Goal: Transaction & Acquisition: Purchase product/service

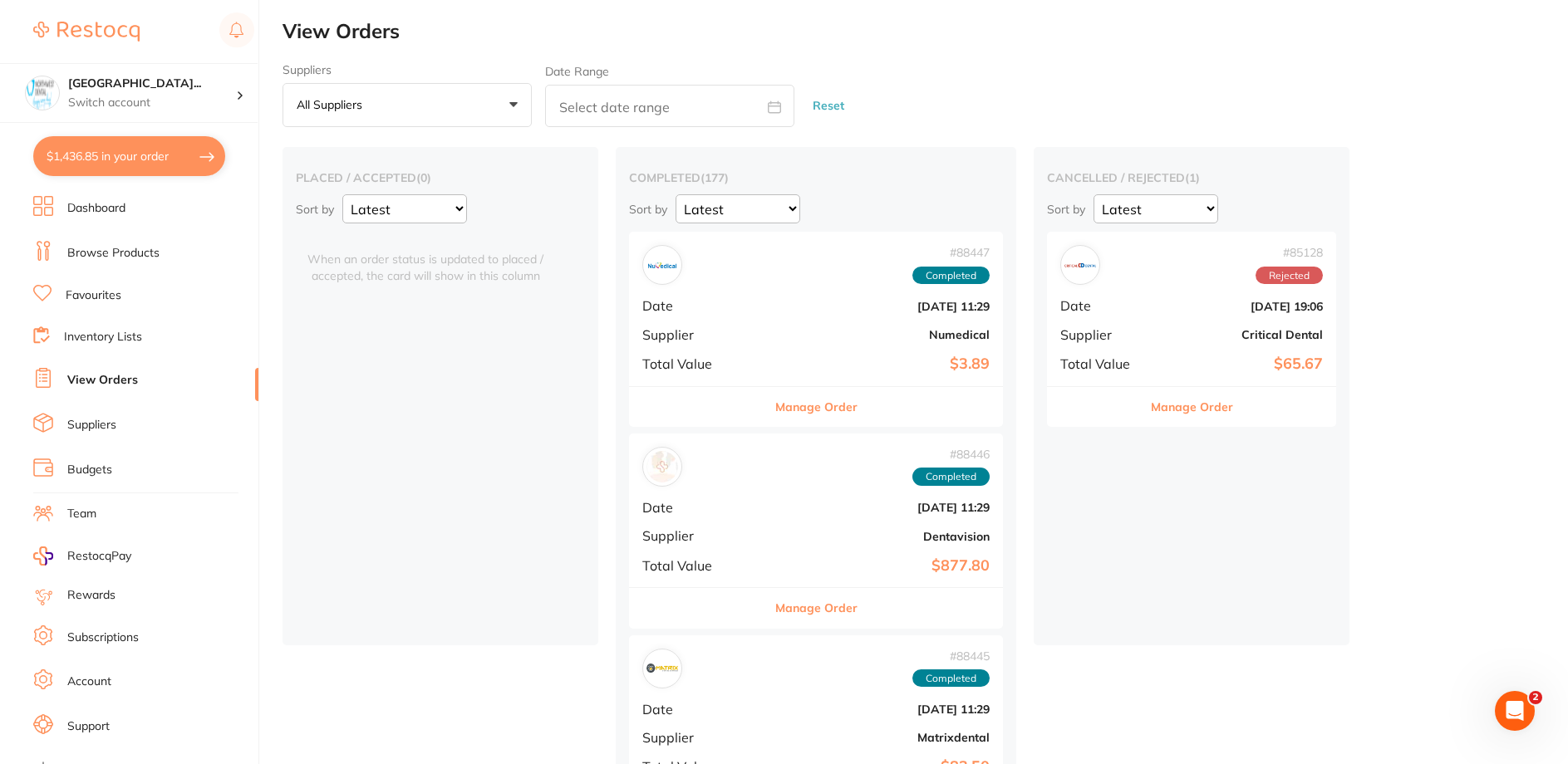
click at [105, 167] on button "$1,436.85 in your order" at bounding box center [129, 156] width 192 height 39
checkbox input "true"
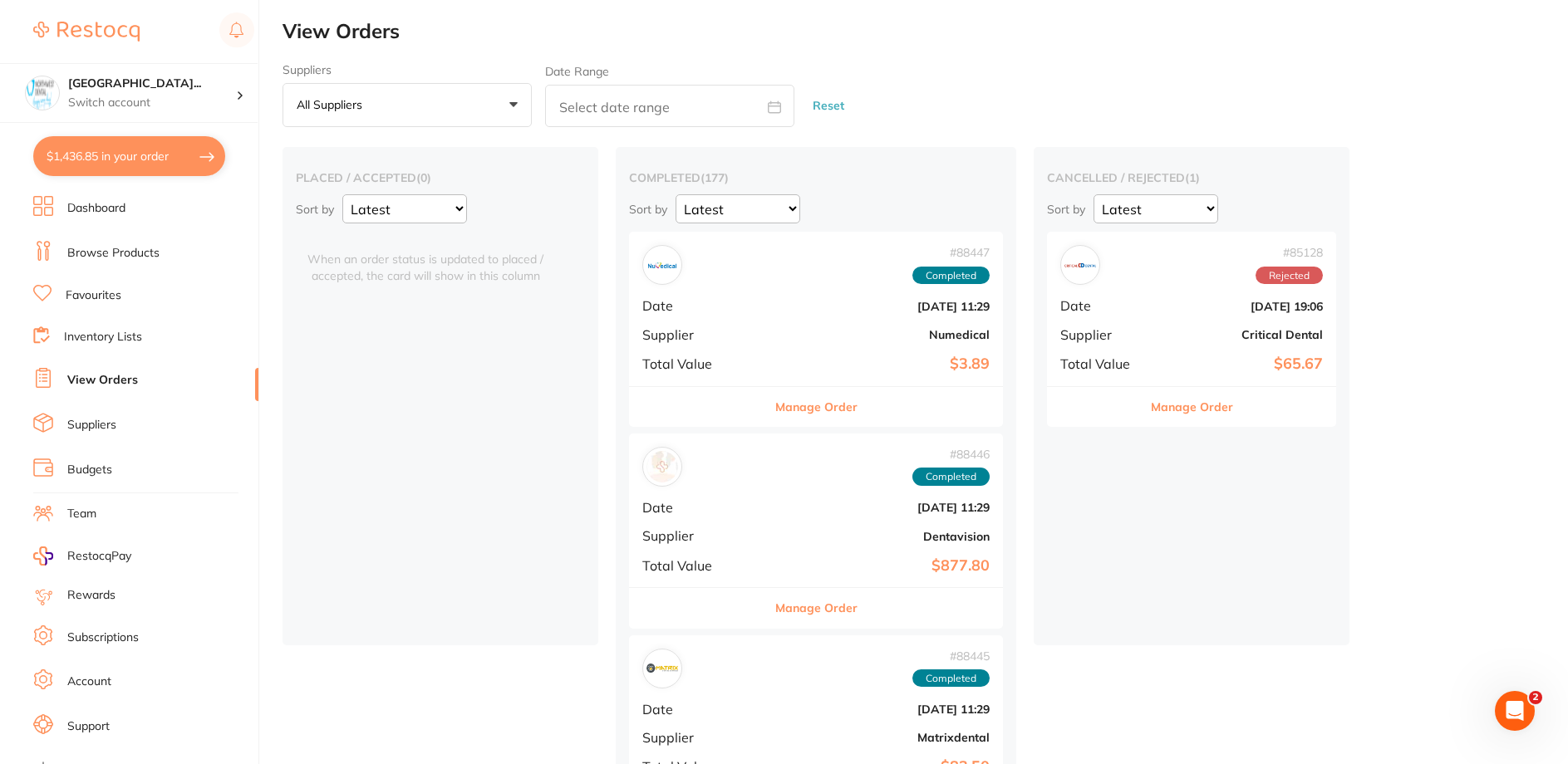
checkbox input "true"
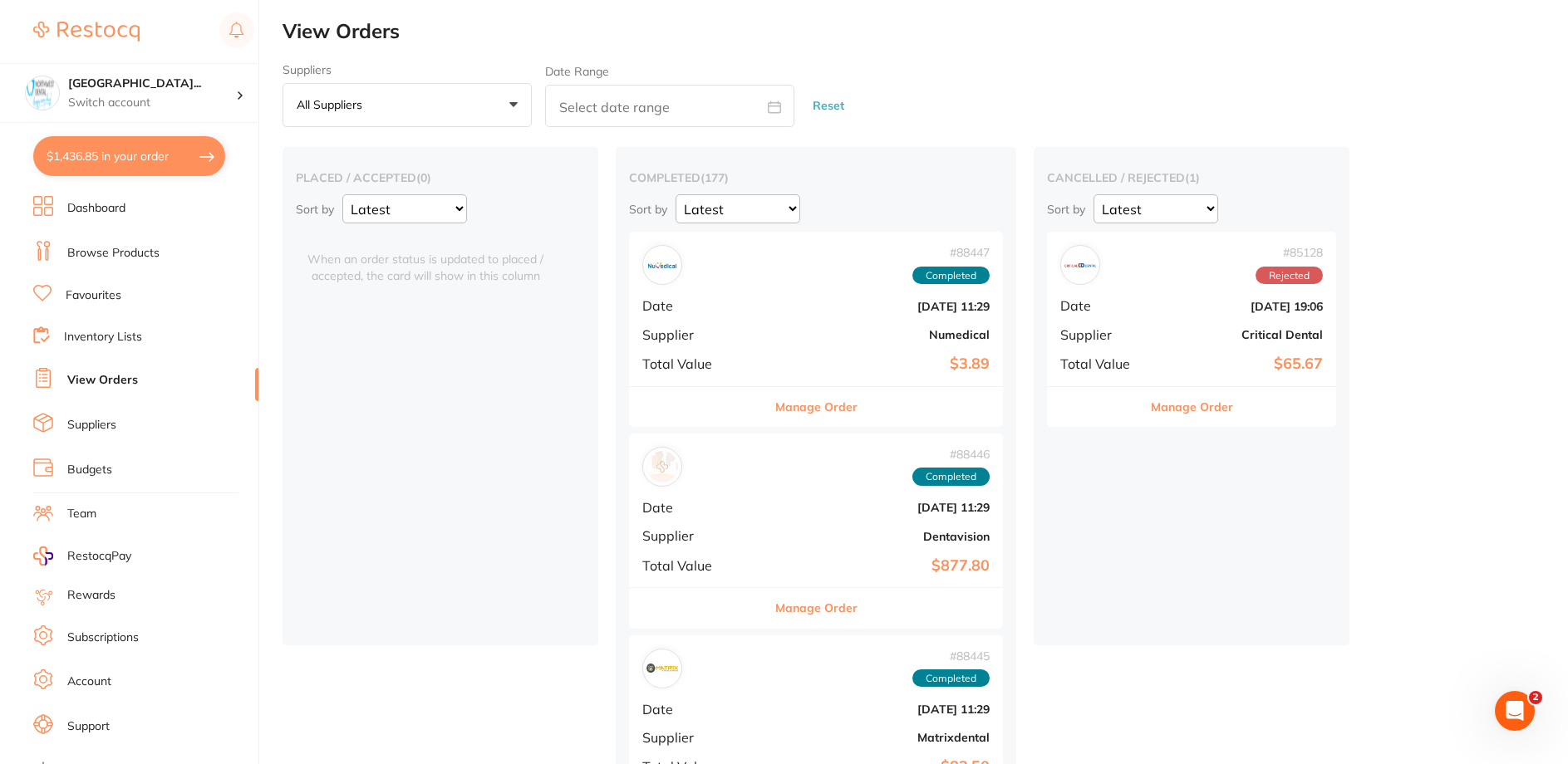
checkbox input "true"
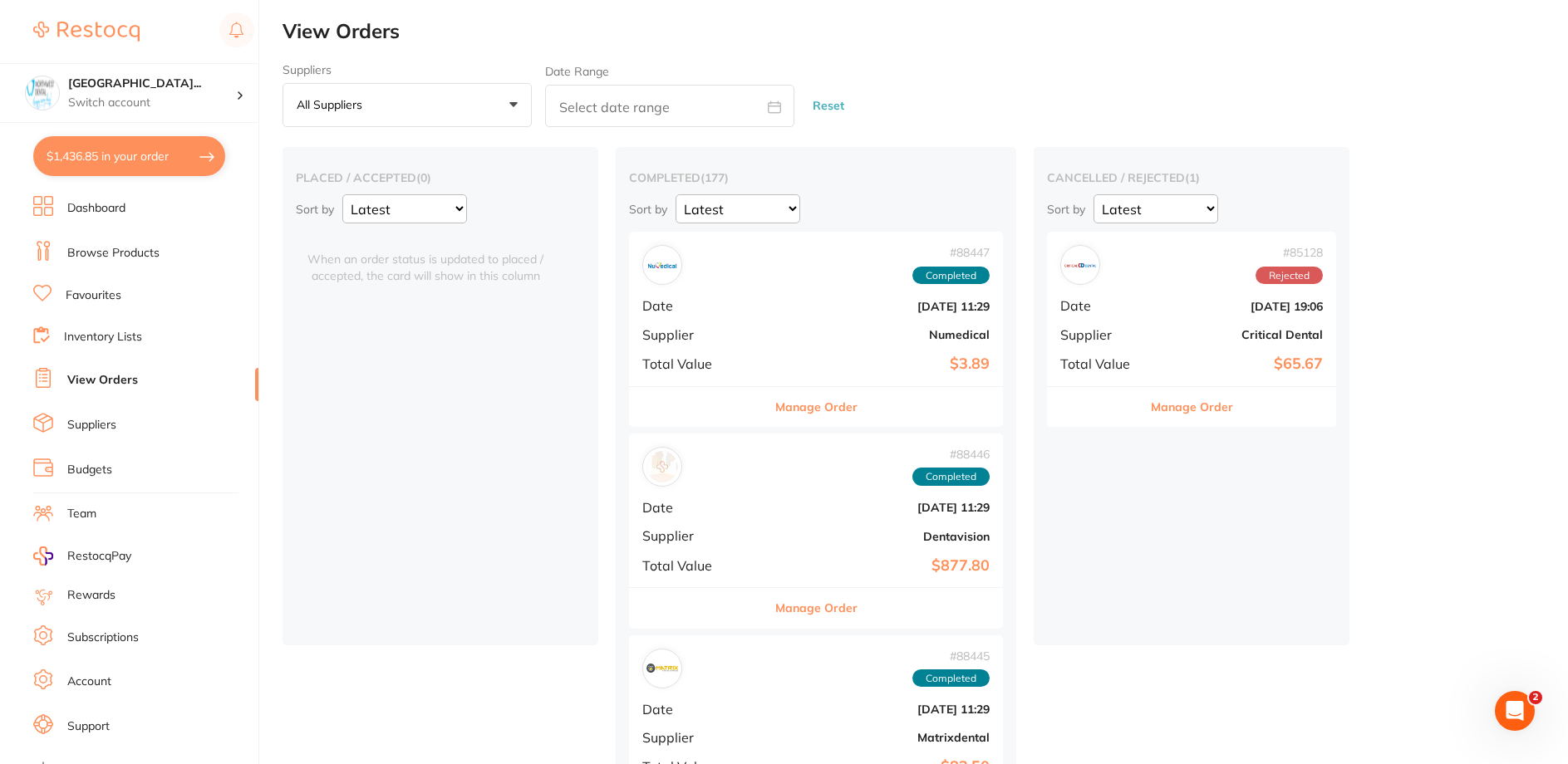
checkbox input "true"
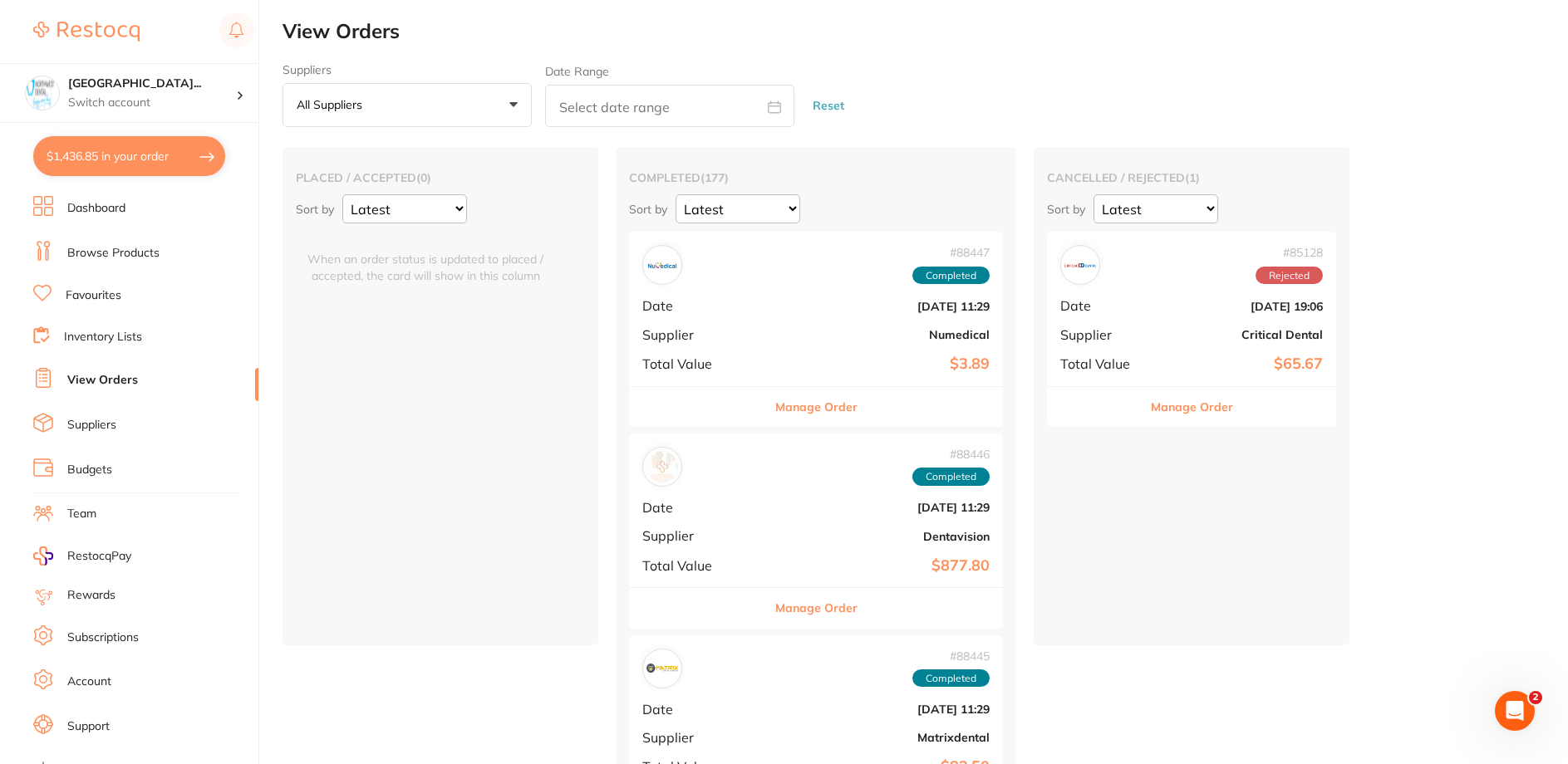
checkbox input "true"
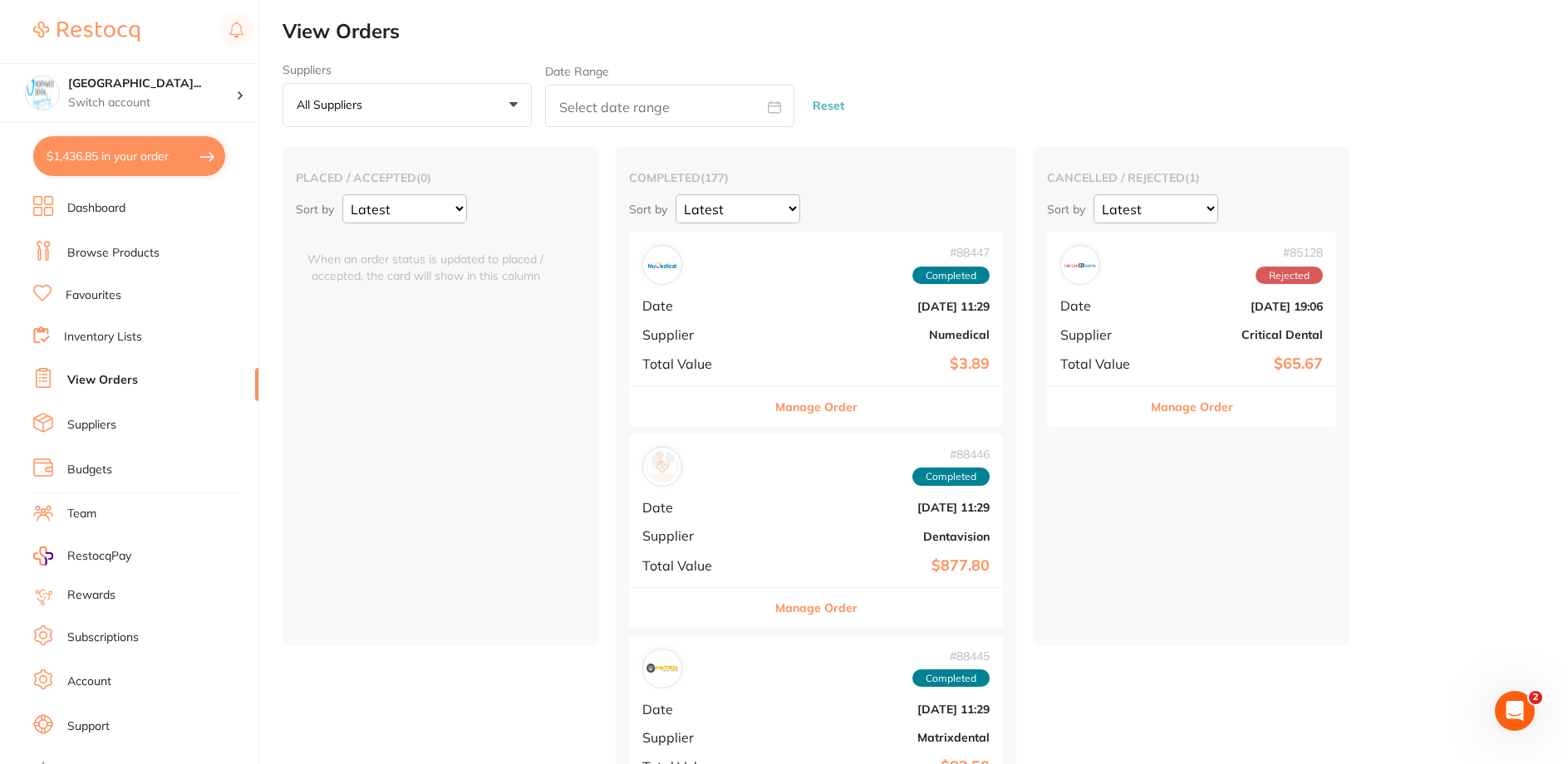
checkbox input "true"
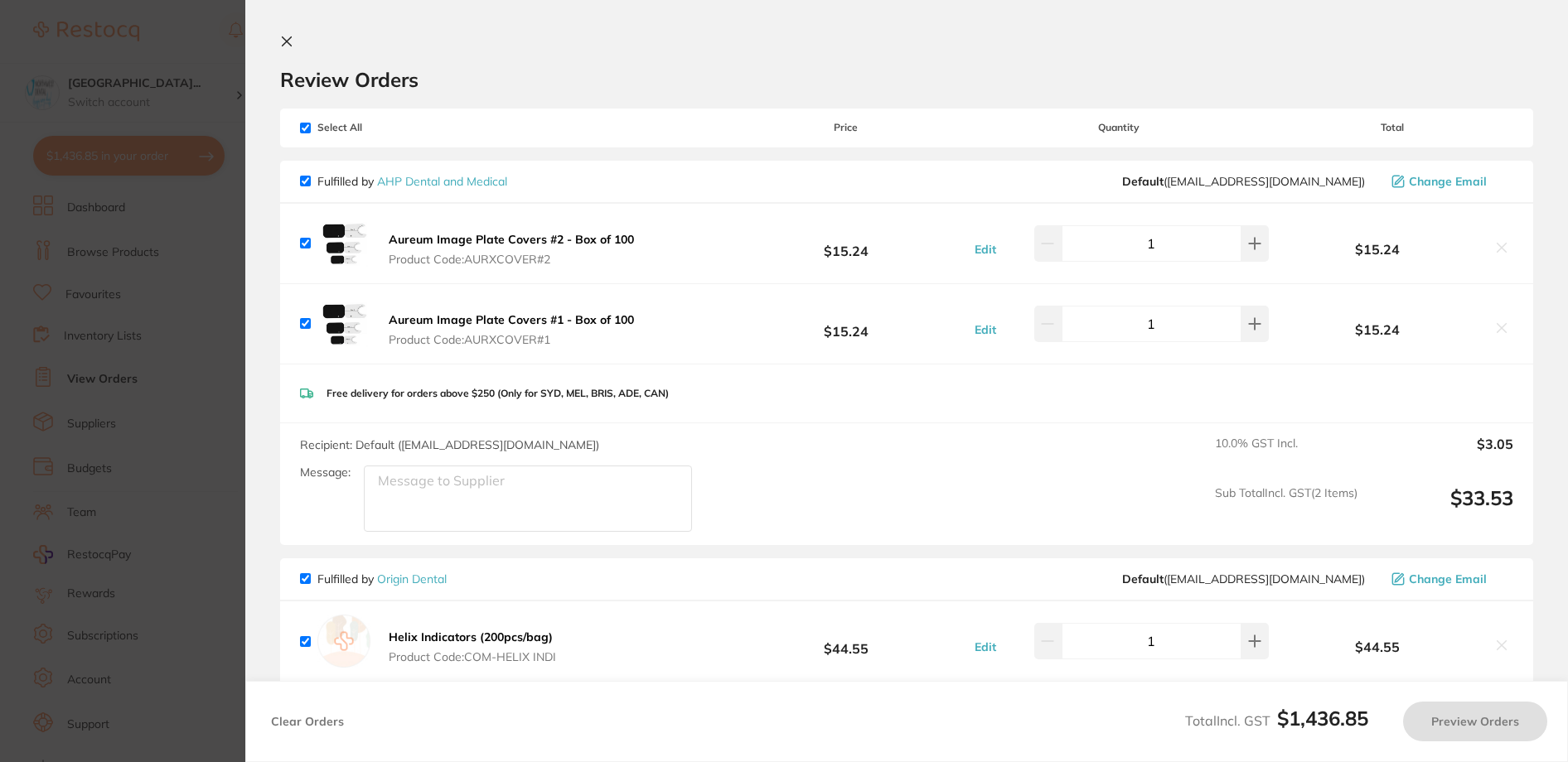
scroll to position [166, 0]
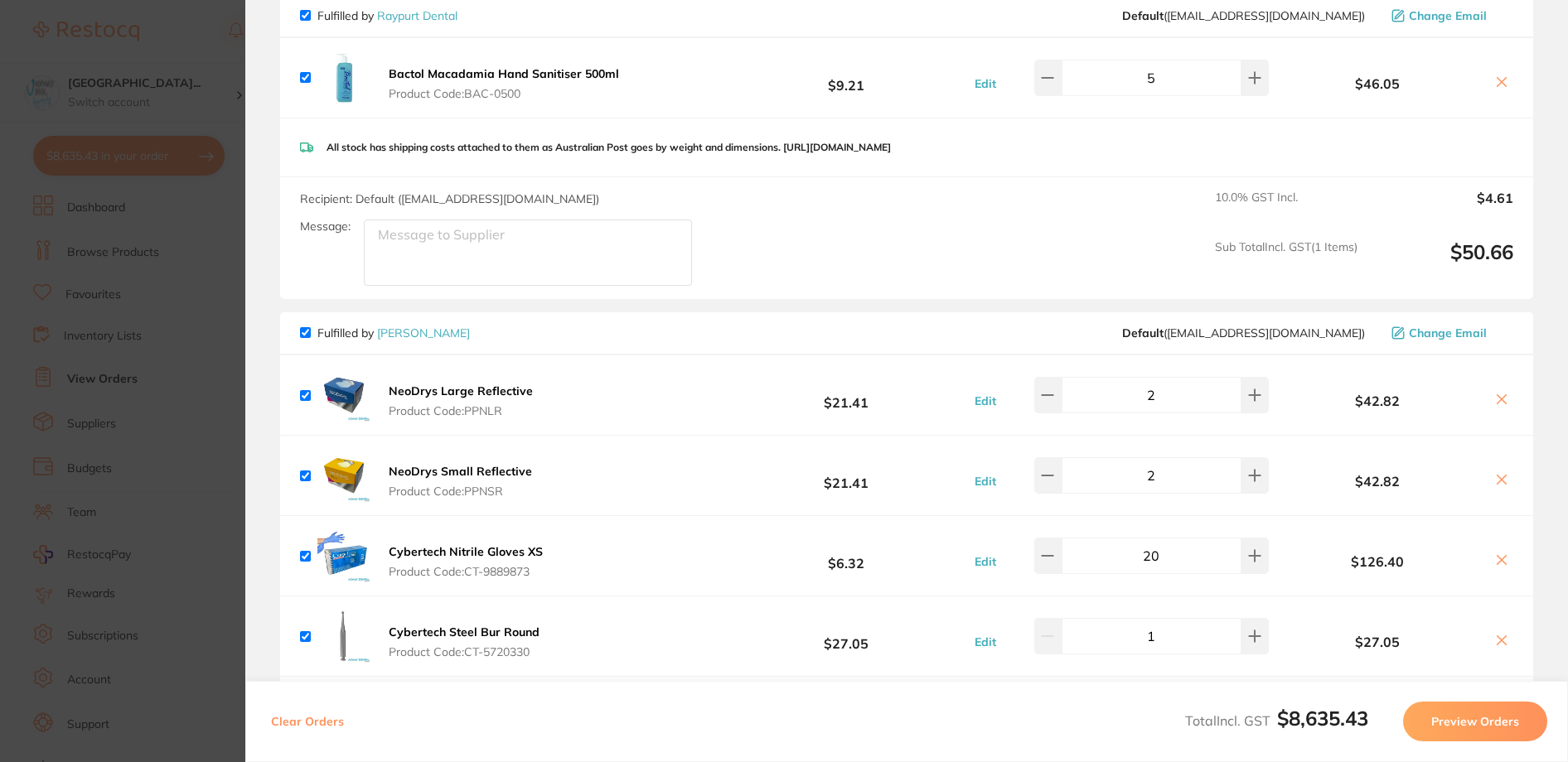
checkbox input "true"
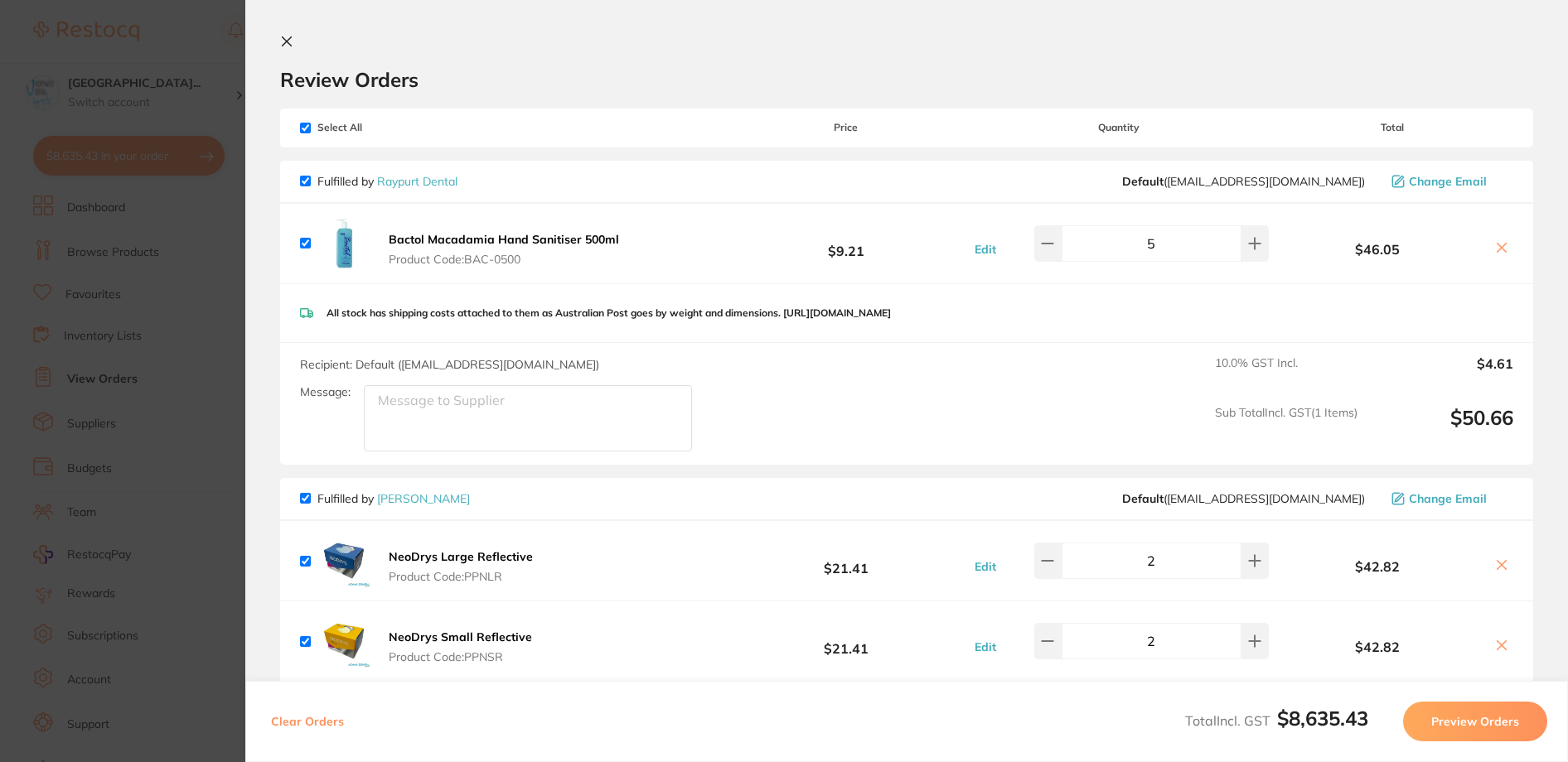
click at [289, 34] on section "Review Orders Your orders are being processed and we will notify you once we ha…" at bounding box center [906, 381] width 1323 height 762
click at [276, 42] on section "Review Orders Your orders are being processed and we will notify you once we ha…" at bounding box center [906, 381] width 1323 height 762
click at [291, 40] on icon at bounding box center [286, 40] width 13 height 13
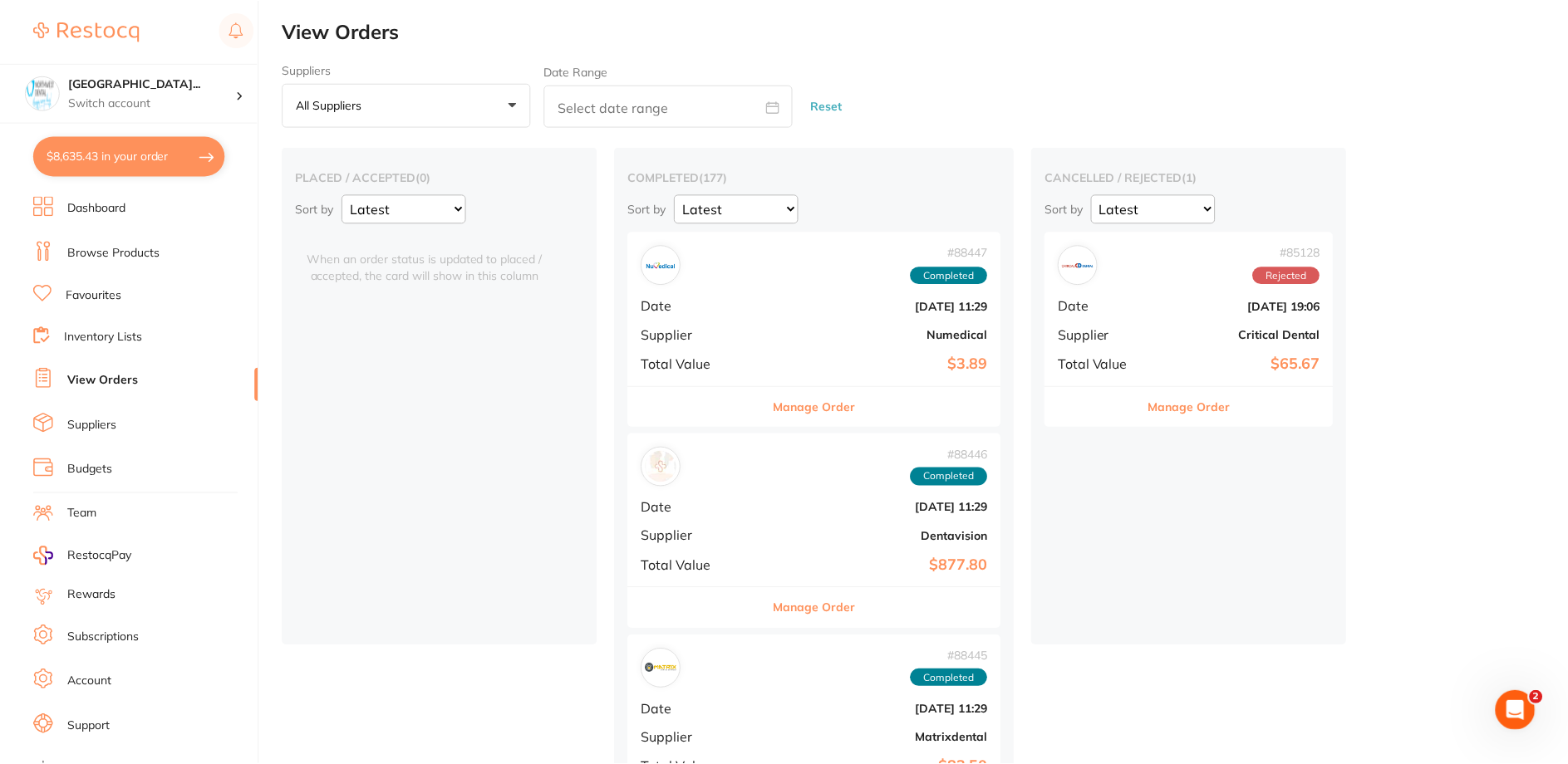
scroll to position [4, 0]
